Goal: Obtain resource: Download file/media

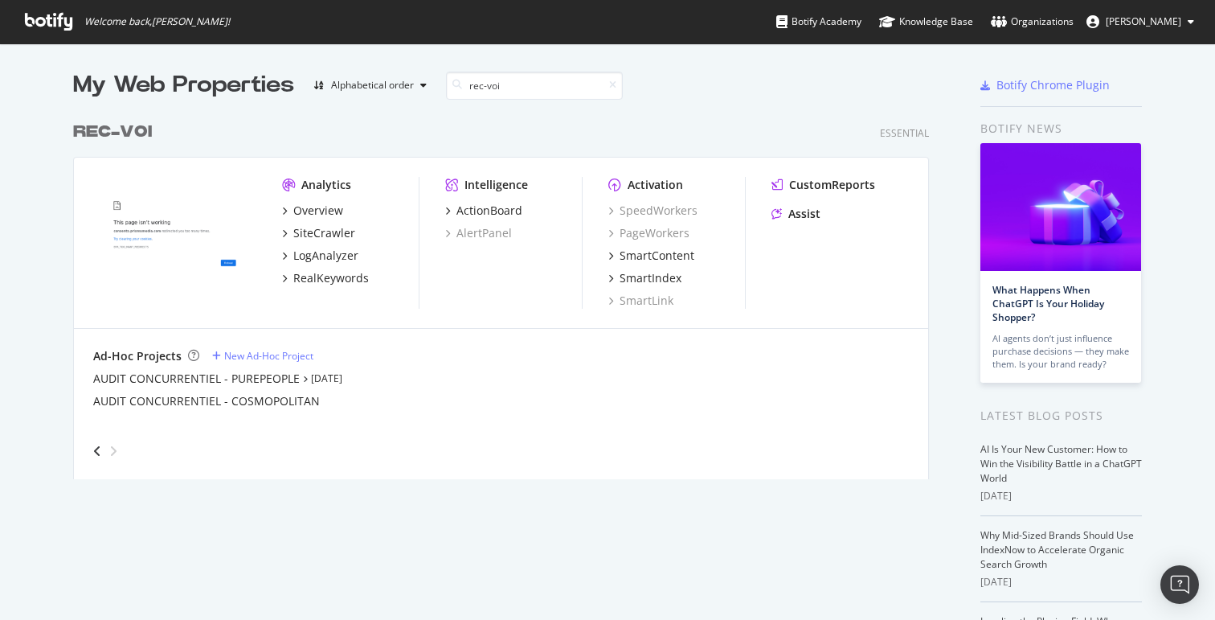
scroll to position [608, 1191]
click at [330, 237] on div "SiteCrawler" at bounding box center [324, 233] width 62 height 16
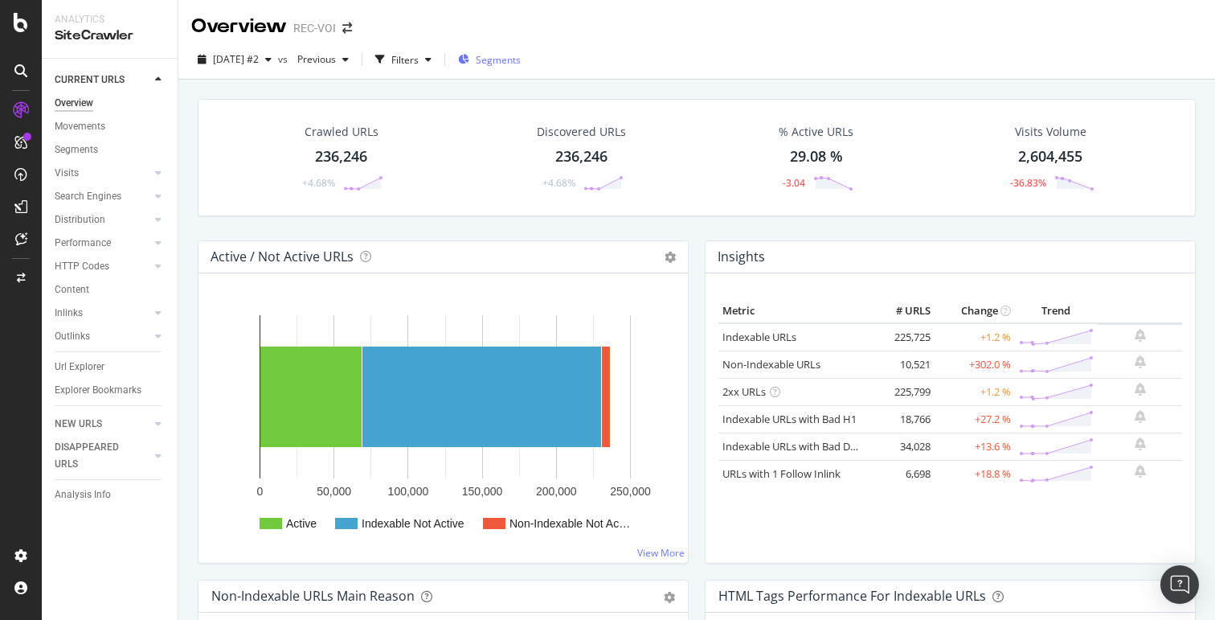
click at [510, 64] on span "Segments" at bounding box center [498, 60] width 45 height 14
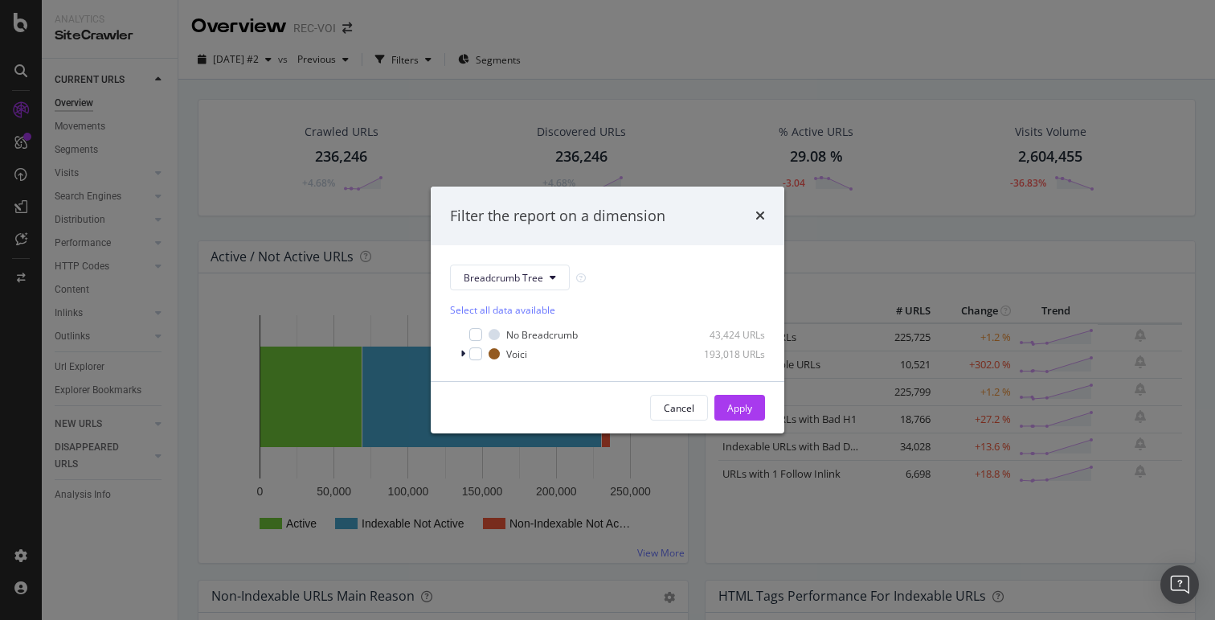
click at [457, 64] on div "Filter the report on a dimension Breadcrumb Tree Select all data available No B…" at bounding box center [607, 310] width 1215 height 620
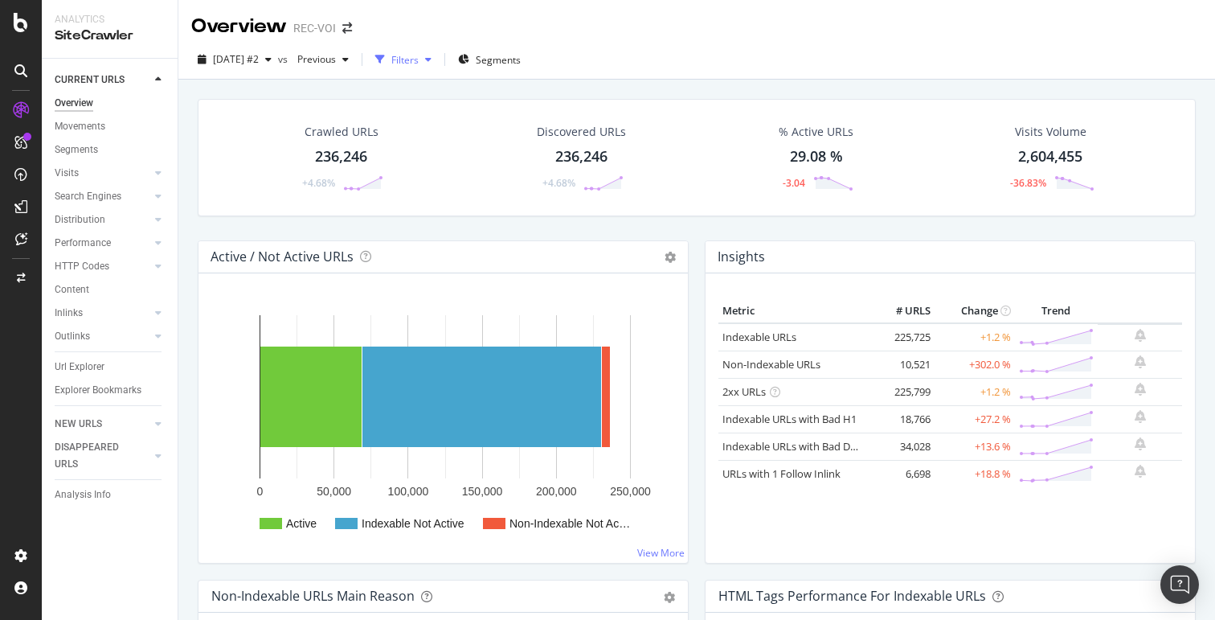
click at [438, 64] on div "button" at bounding box center [428, 60] width 19 height 10
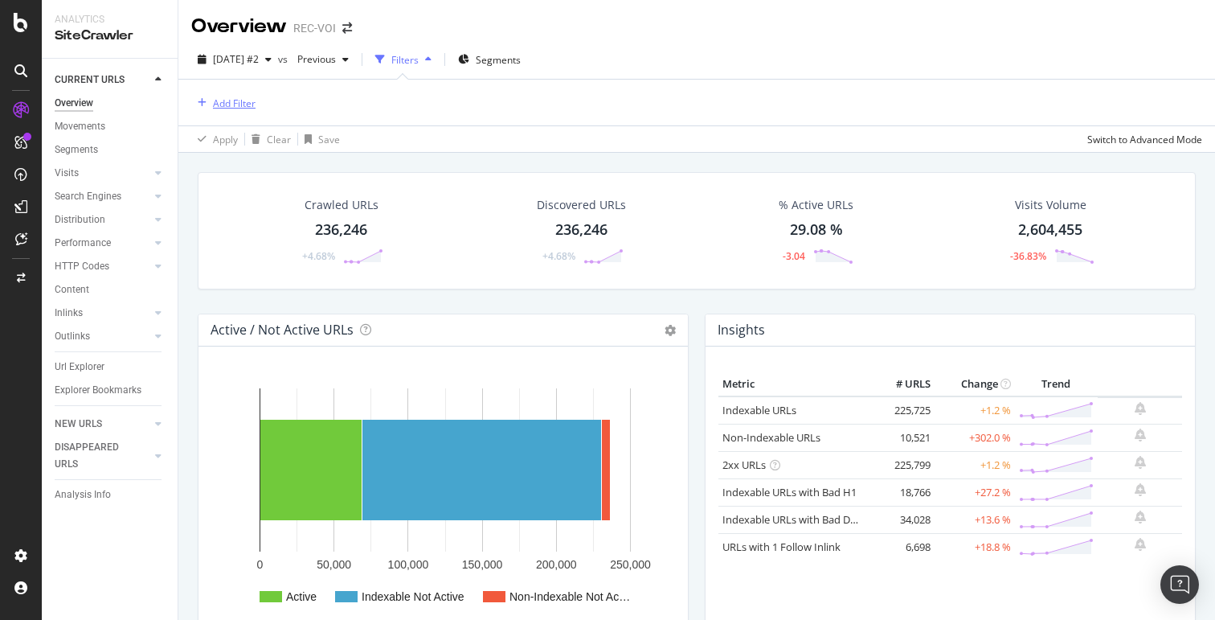
click at [219, 97] on div "Add Filter" at bounding box center [234, 103] width 43 height 14
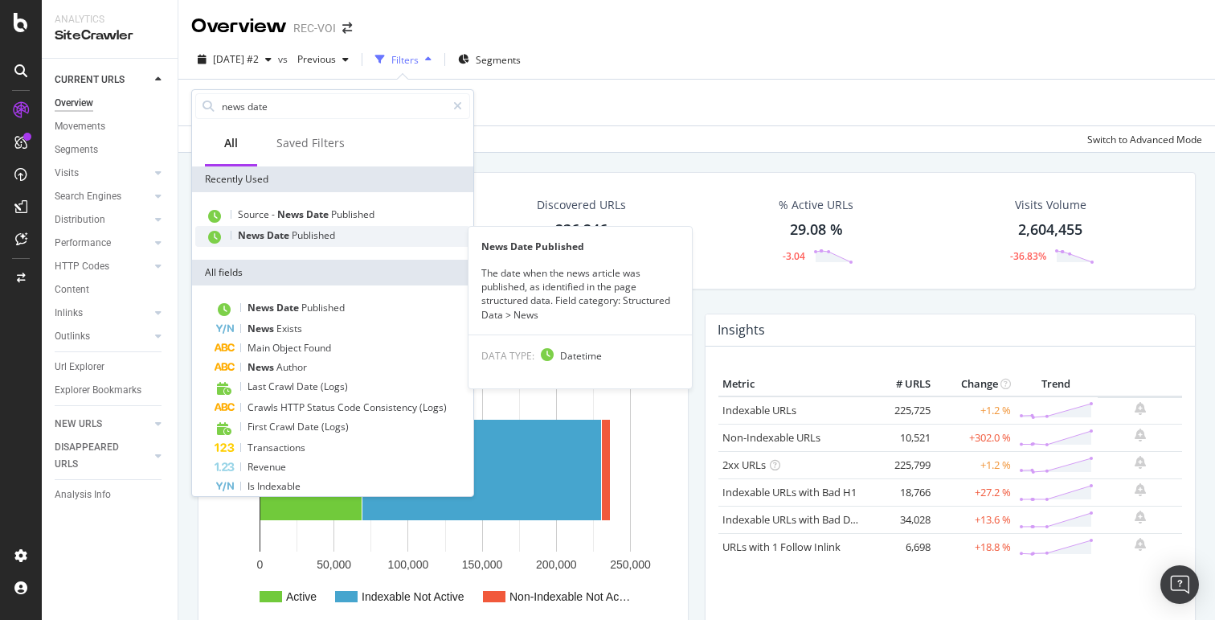
type input "news date"
click at [305, 230] on span "Published" at bounding box center [313, 235] width 43 height 14
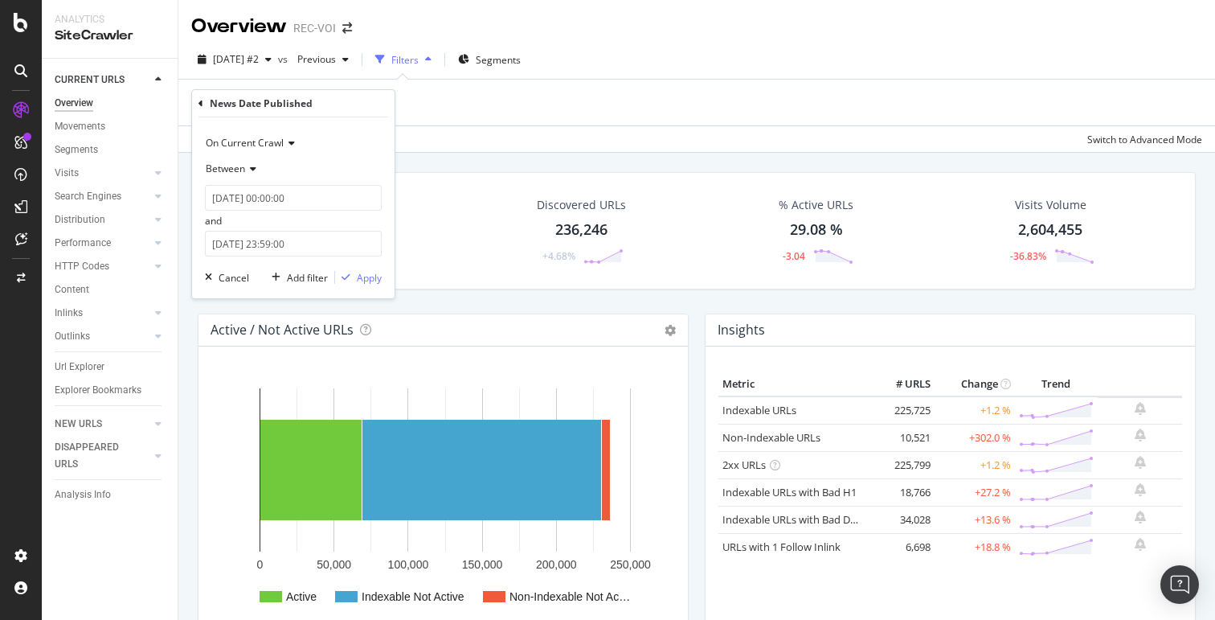
click at [244, 165] on span "Between" at bounding box center [225, 169] width 39 height 14
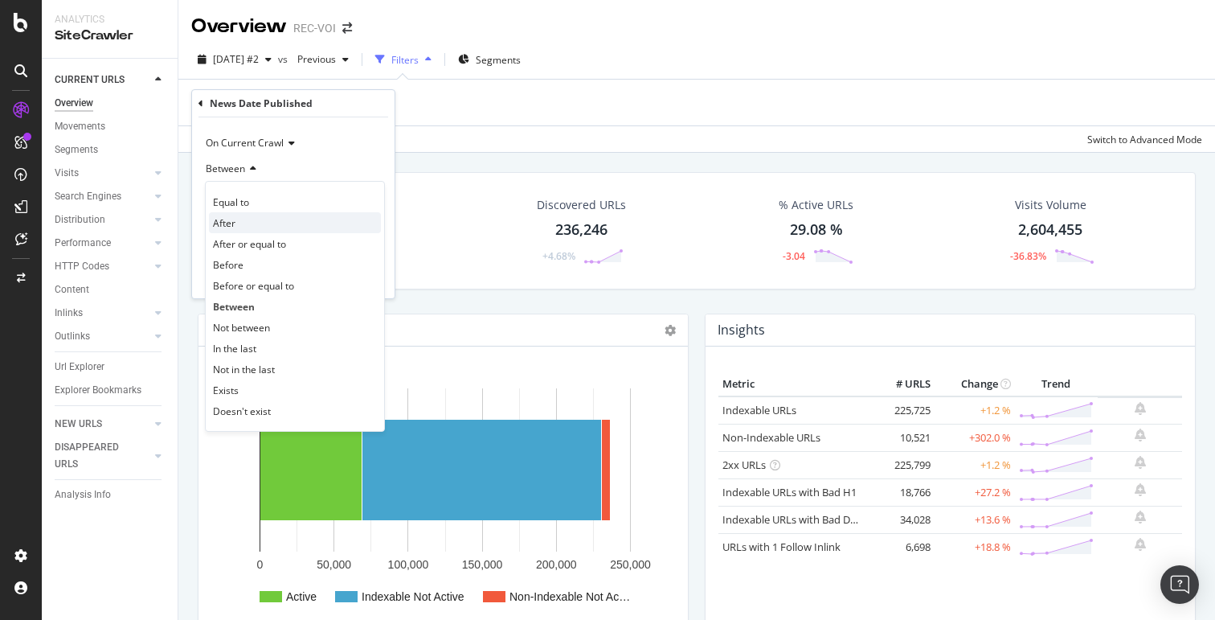
click at [263, 227] on div "After" at bounding box center [295, 222] width 172 height 21
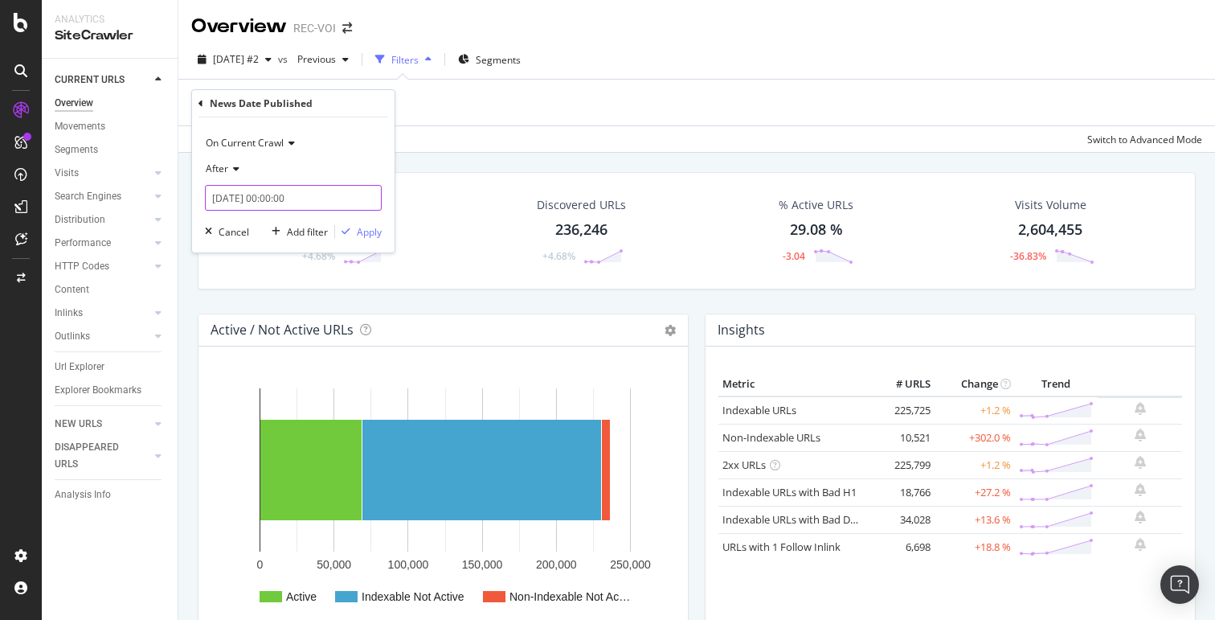
click at [261, 203] on input "2025-08-21 00:00:00" at bounding box center [293, 198] width 177 height 26
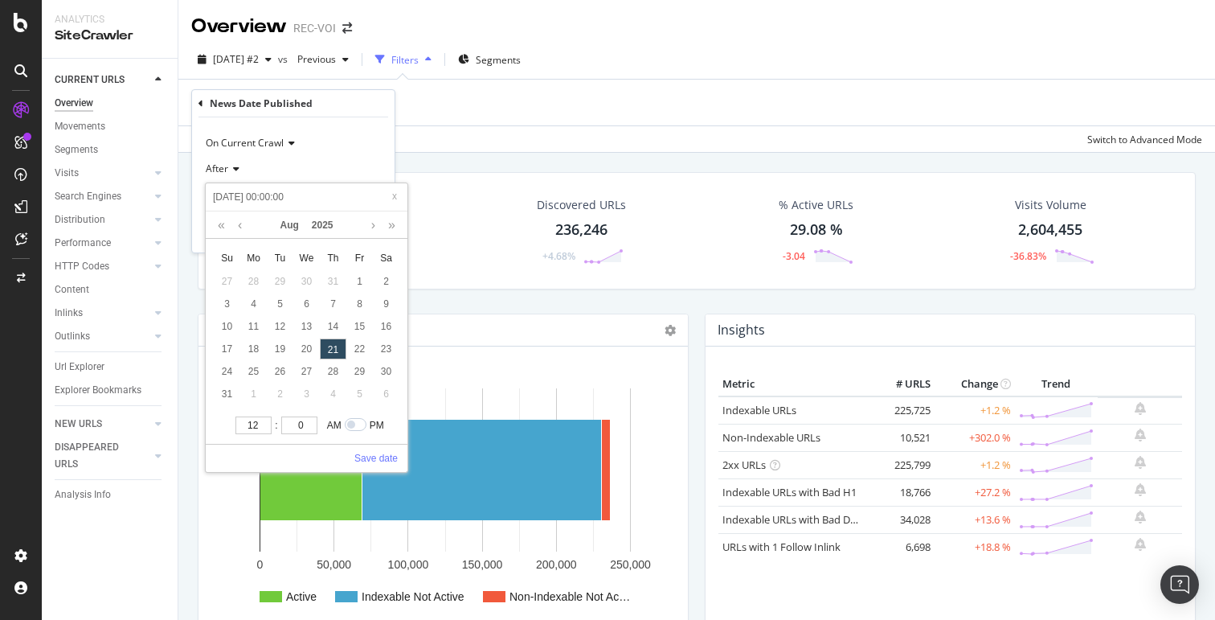
paste input "4-07-0"
type input "2024-07-02 00:00:00"
click at [381, 463] on link "Save date" at bounding box center [375, 458] width 43 height 14
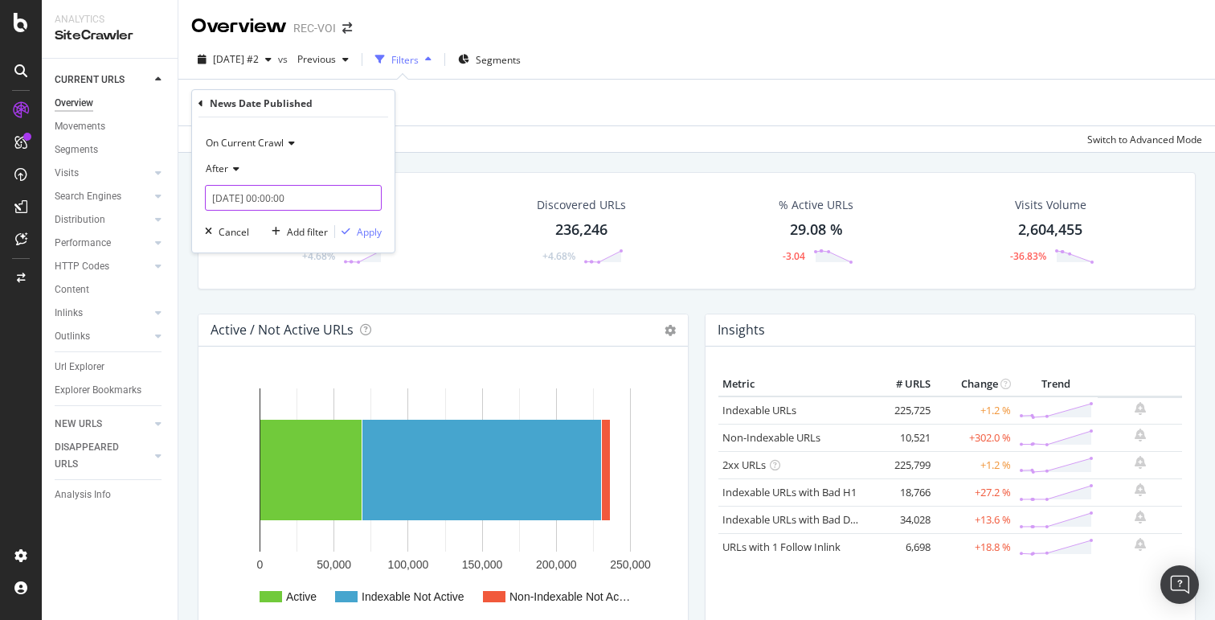
click at [290, 207] on input "2024-07-02 00:00:00" at bounding box center [293, 198] width 177 height 26
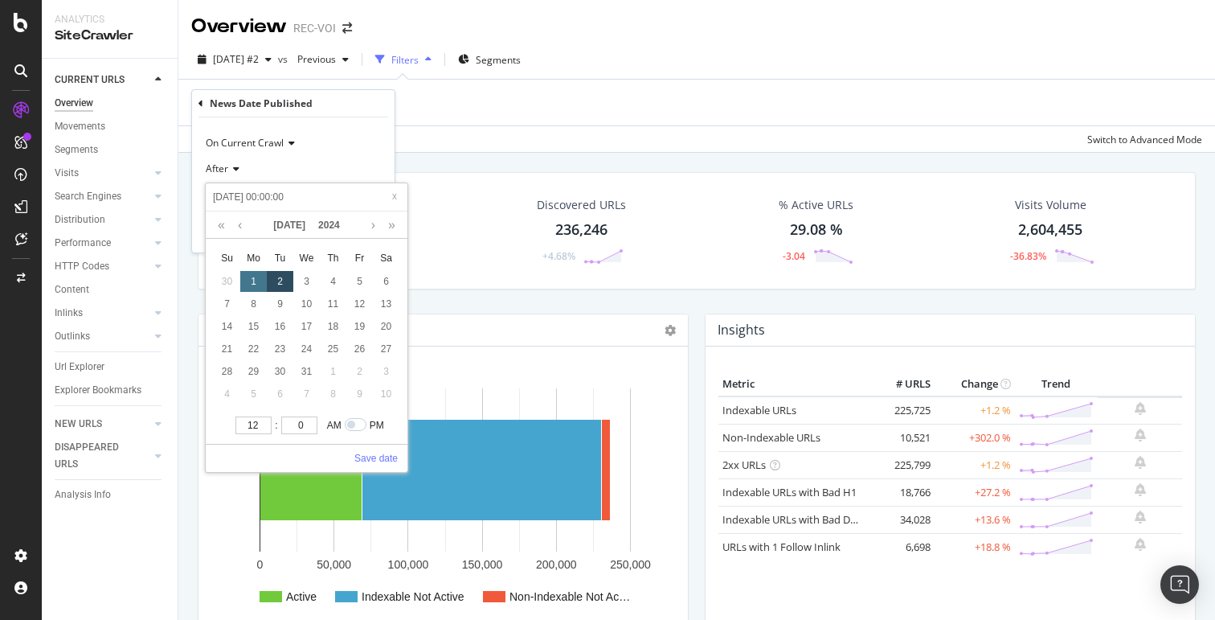
click at [252, 283] on div "1" at bounding box center [253, 281] width 27 height 21
type input "[DATE] 00:00:00"
click at [383, 453] on link "Save date" at bounding box center [375, 458] width 43 height 14
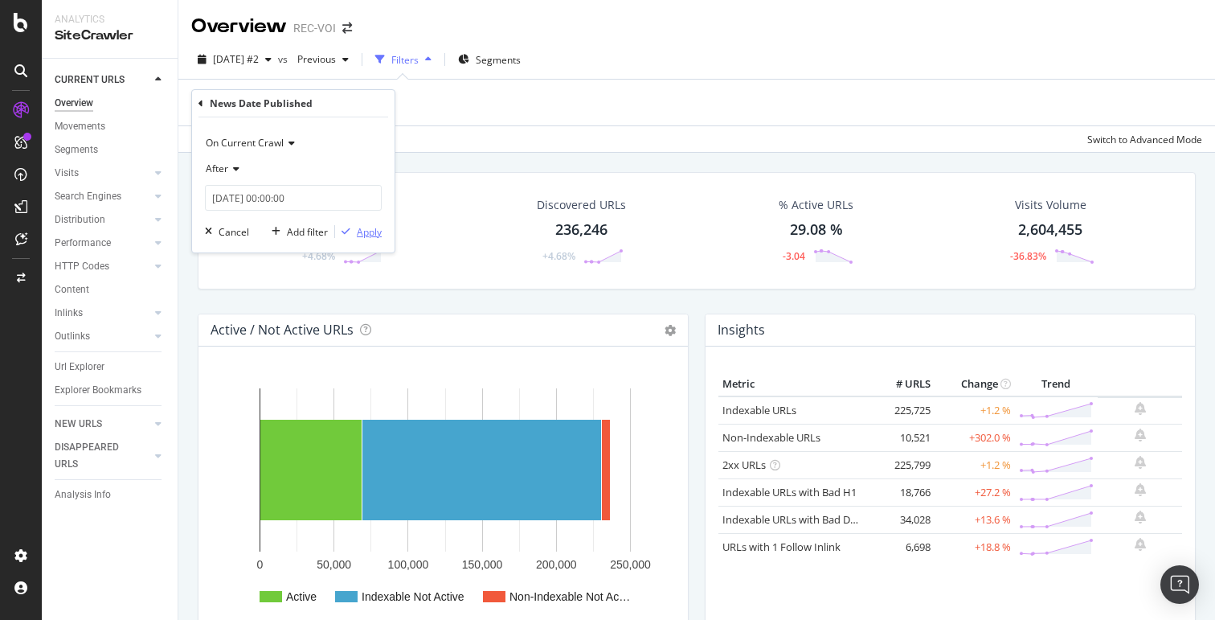
drag, startPoint x: 360, startPoint y: 232, endPoint x: 458, endPoint y: 142, distance: 133.1
click at [360, 232] on div "Apply" at bounding box center [369, 232] width 25 height 14
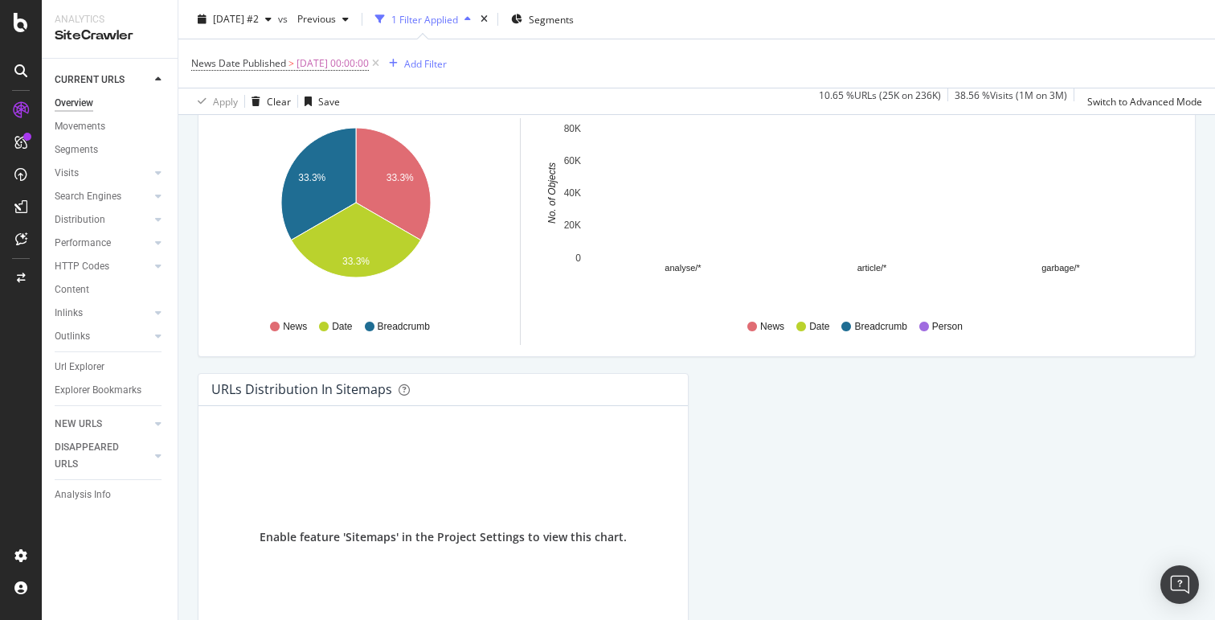
scroll to position [1788, 0]
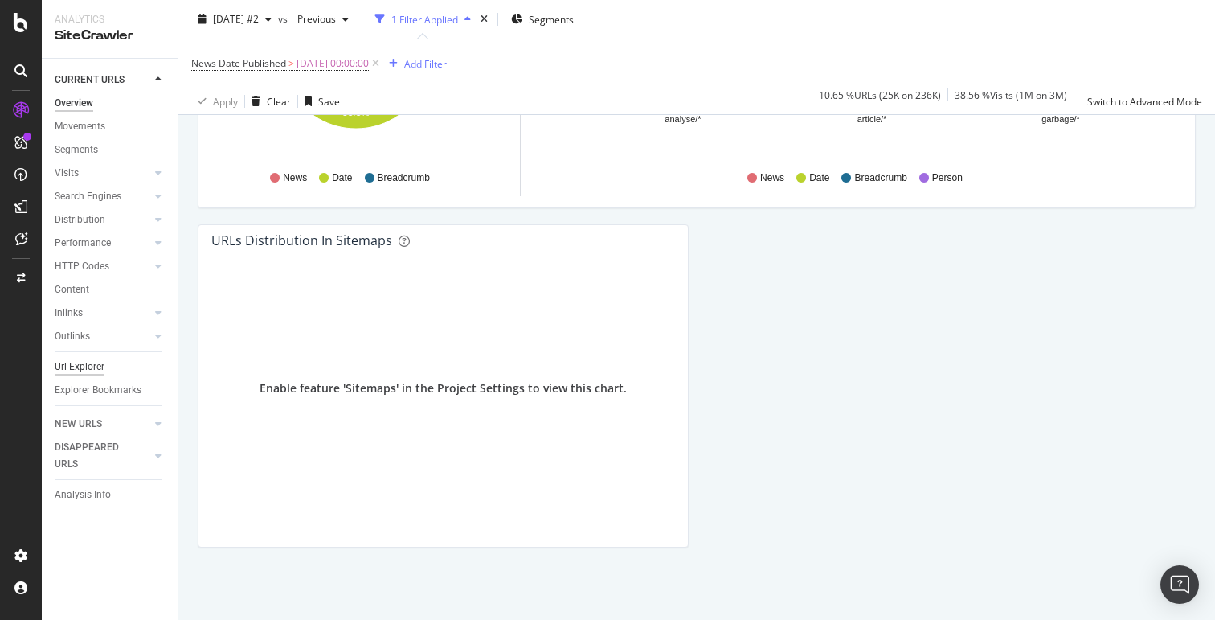
click at [87, 363] on div "Url Explorer" at bounding box center [80, 366] width 50 height 17
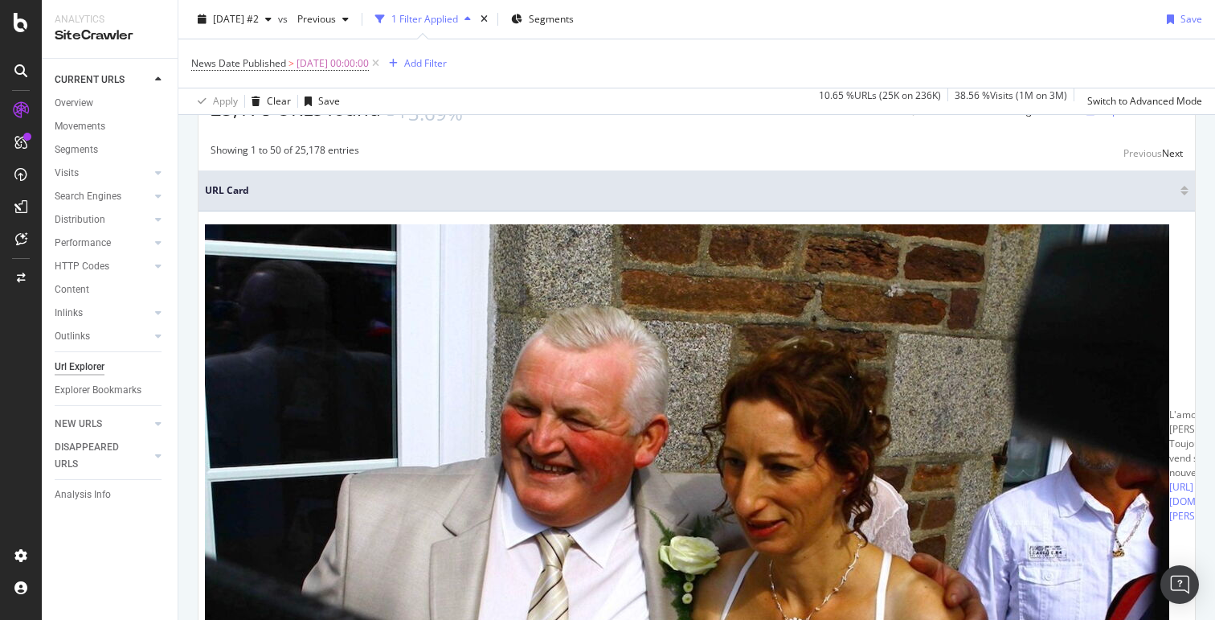
scroll to position [160, 0]
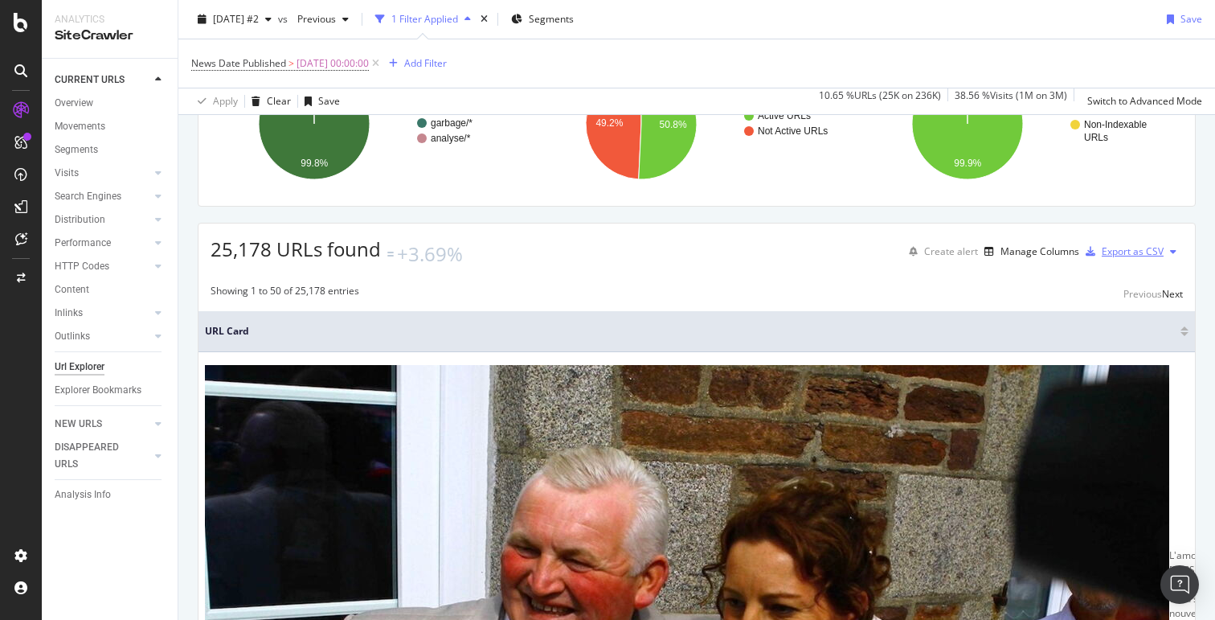
click at [1108, 258] on div "Export as CSV" at bounding box center [1133, 251] width 62 height 14
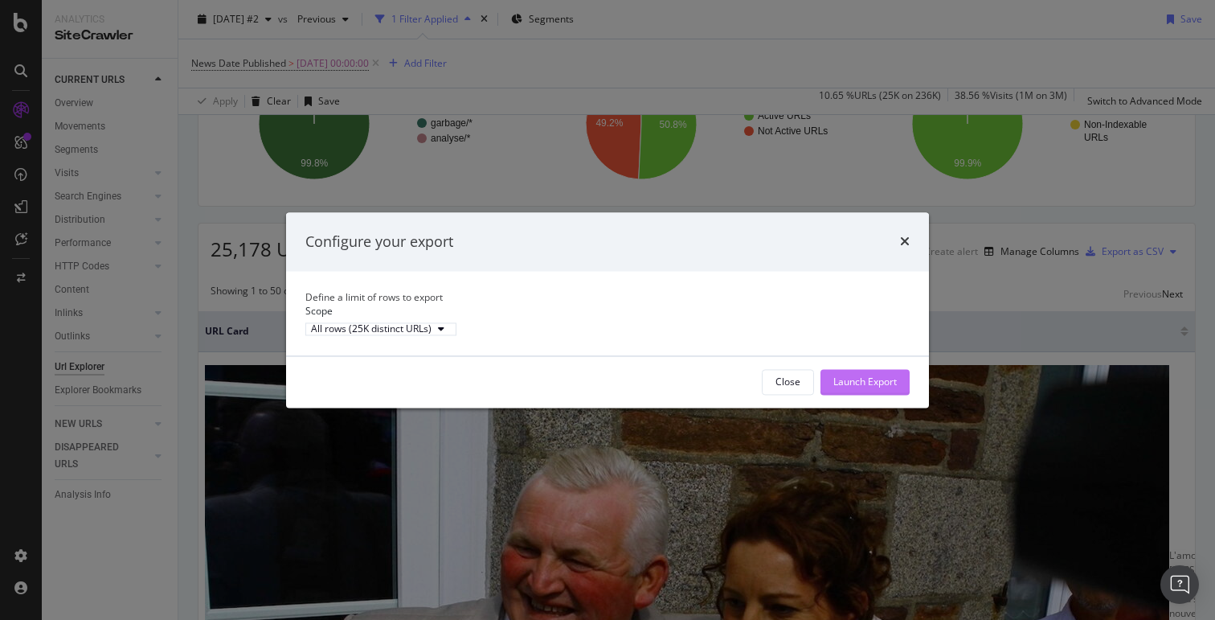
click at [891, 388] on div "Launch Export" at bounding box center [866, 382] width 64 height 14
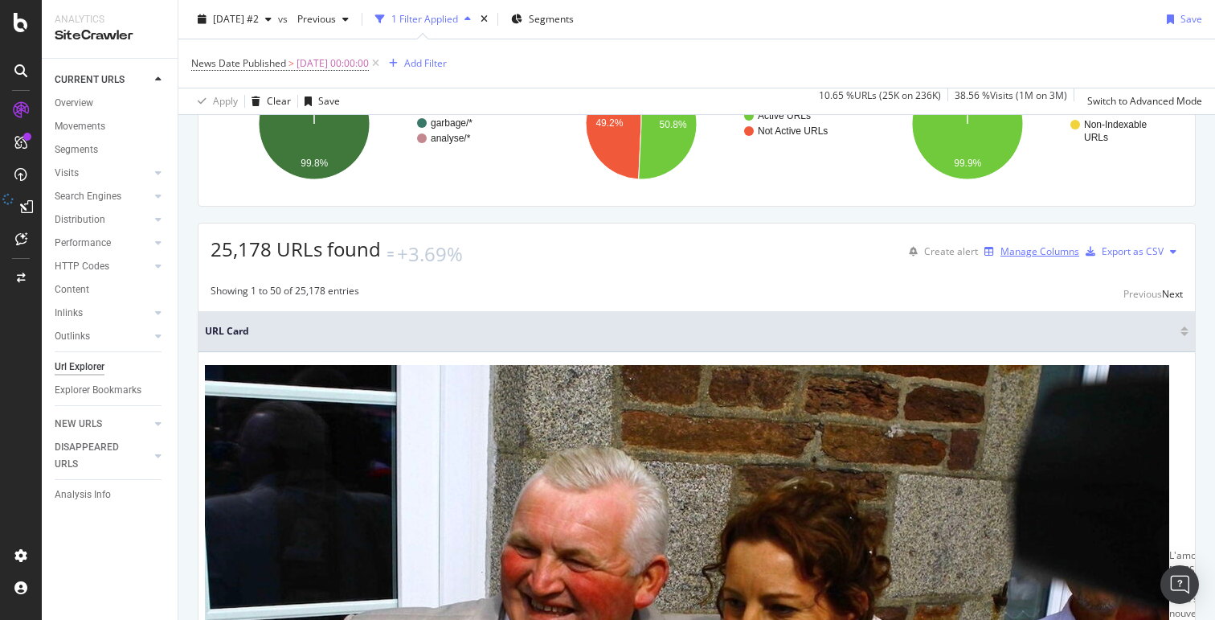
click at [1016, 258] on div "Manage Columns" at bounding box center [1040, 251] width 79 height 14
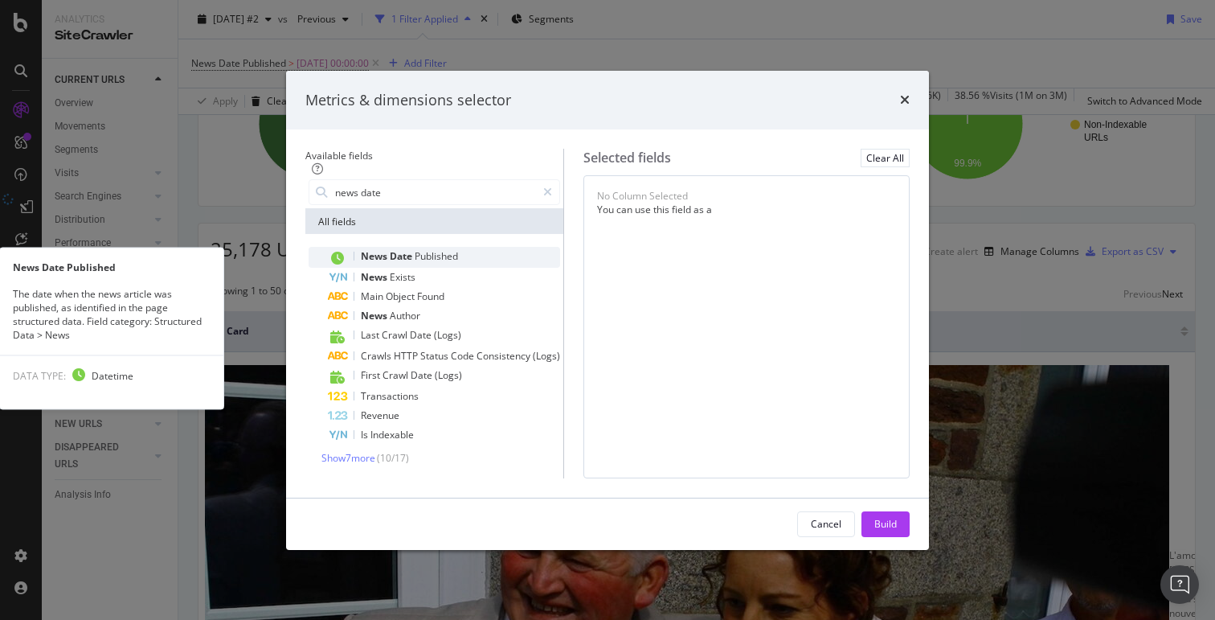
type input "news date"
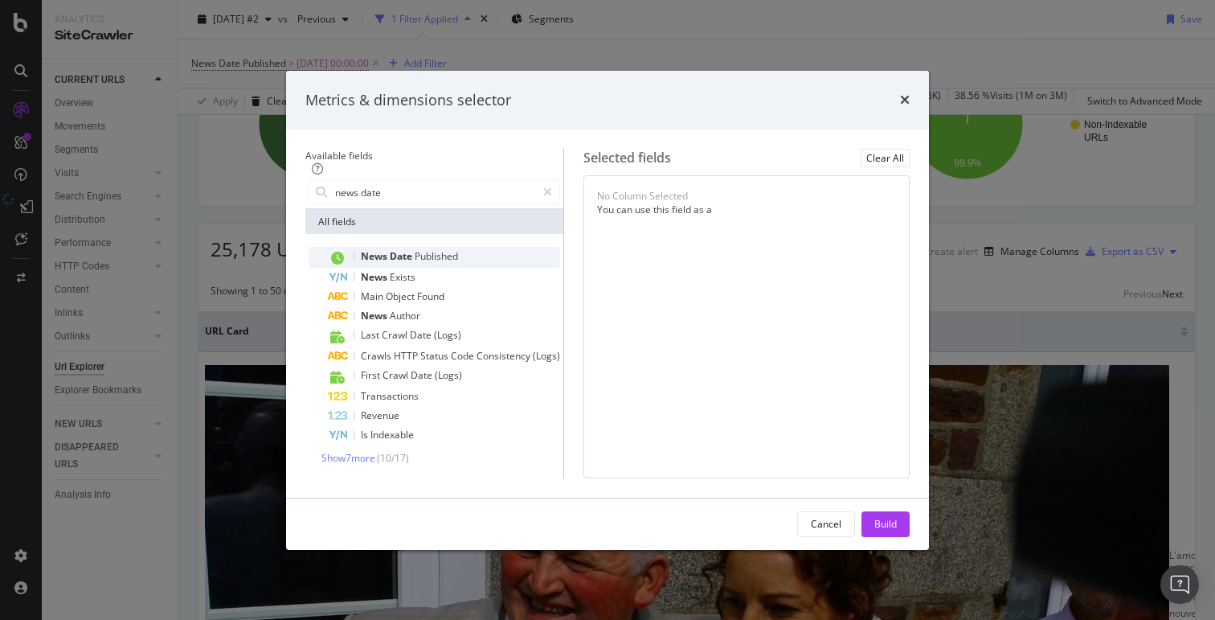
click at [485, 247] on div "News Date Published" at bounding box center [444, 257] width 232 height 21
click at [910, 537] on button "Build" at bounding box center [886, 524] width 48 height 26
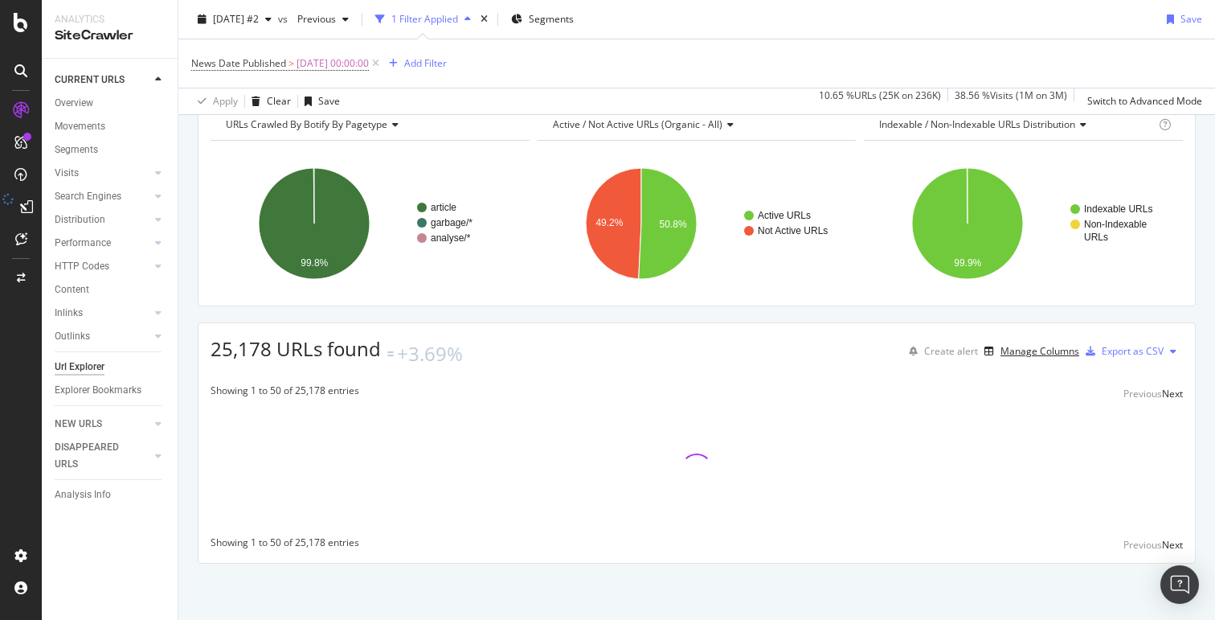
scroll to position [80, 0]
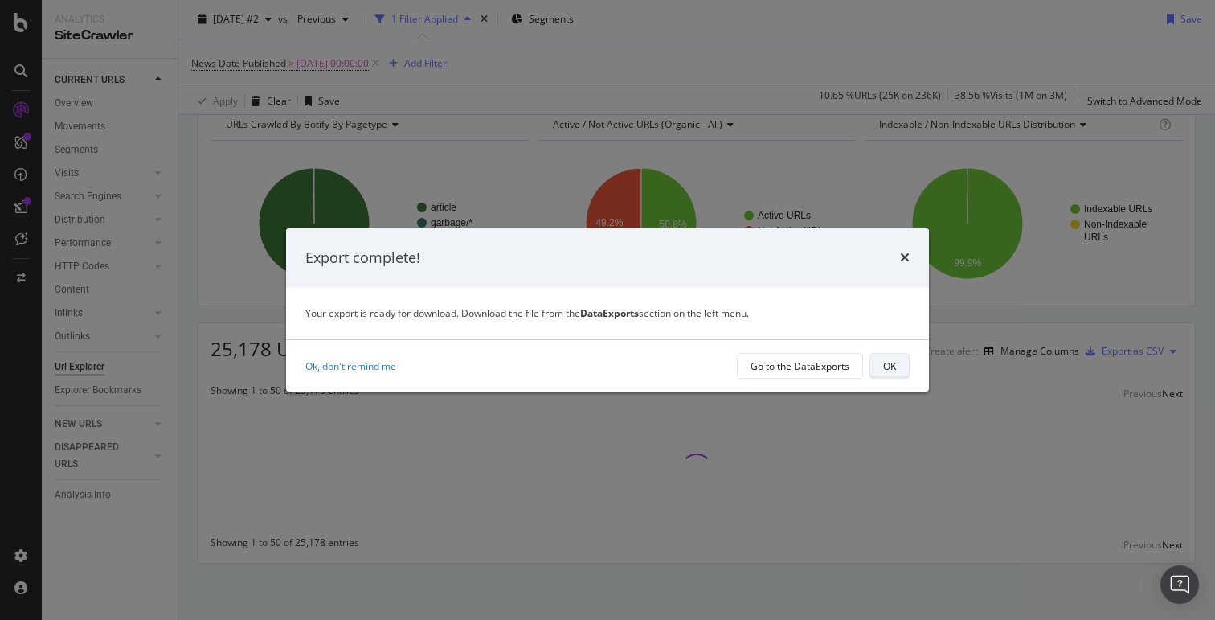
click at [880, 360] on button "OK" at bounding box center [890, 366] width 40 height 26
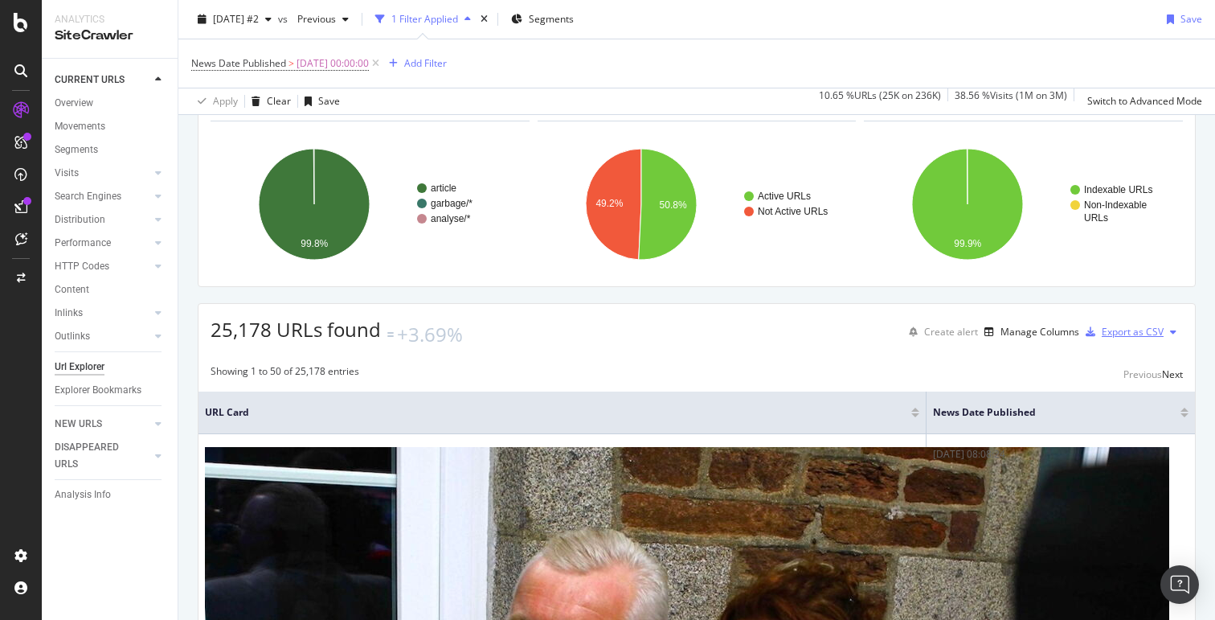
click at [1102, 338] on div "Export as CSV" at bounding box center [1133, 332] width 62 height 14
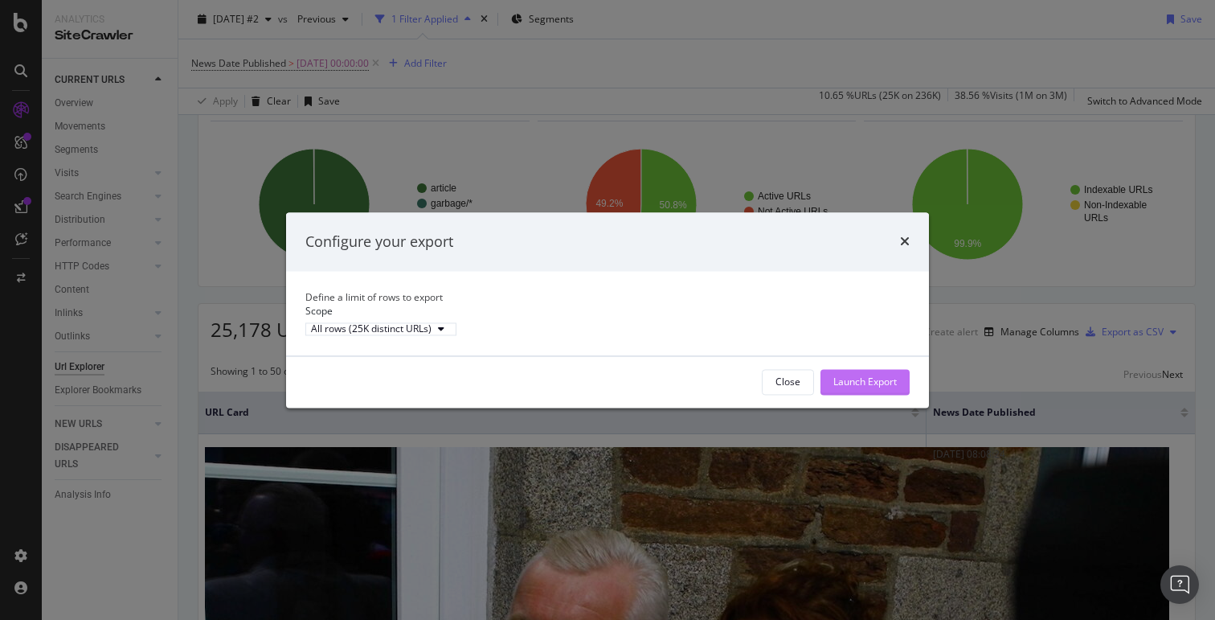
click at [880, 388] on div "Launch Export" at bounding box center [866, 382] width 64 height 14
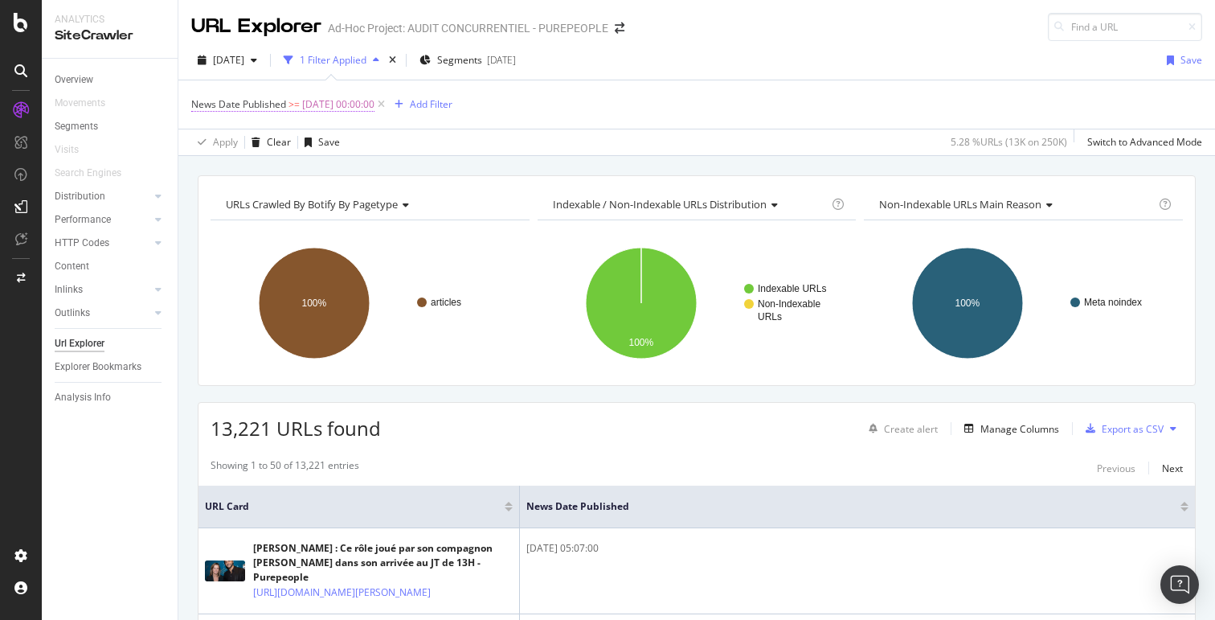
click at [329, 107] on span "[DATE] 00:00:00" at bounding box center [338, 104] width 72 height 23
click at [301, 170] on input "[DATE] 00:00:00" at bounding box center [293, 171] width 177 height 26
